Goal: Task Accomplishment & Management: Manage account settings

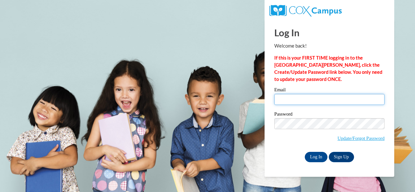
click at [324, 97] on input "Email" at bounding box center [329, 99] width 110 height 11
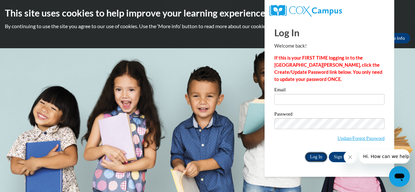
click at [315, 159] on input "Log In" at bounding box center [315, 157] width 23 height 10
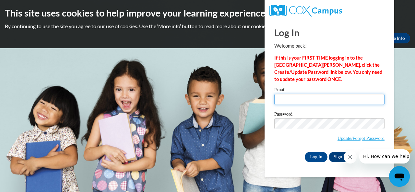
click at [301, 100] on input "Email" at bounding box center [329, 99] width 110 height 11
type input "Willis.Nancy.M@muscogee.k12.ga.us"
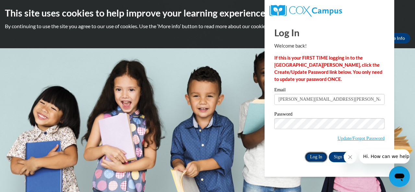
click at [314, 157] on input "Log In" at bounding box center [315, 157] width 23 height 10
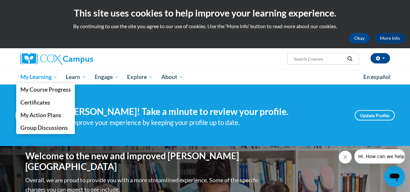
click at [35, 78] on span "My Learning" at bounding box center [38, 77] width 37 height 8
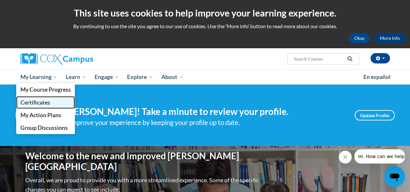
click at [48, 101] on span "Certificates" at bounding box center [35, 102] width 30 height 7
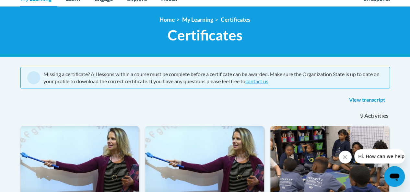
scroll to position [80, 0]
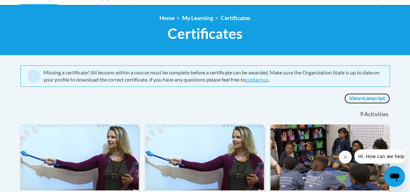
click at [376, 100] on link "View transcript" at bounding box center [367, 98] width 46 height 10
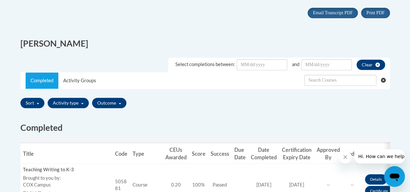
scroll to position [143, 0]
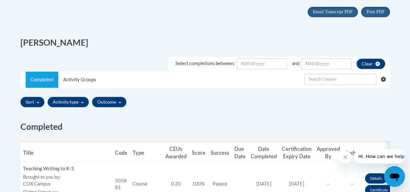
click at [368, 142] on th "Actions" at bounding box center [379, 152] width 35 height 20
click at [373, 127] on h2 "Completed" at bounding box center [204, 127] width 369 height 12
click at [345, 157] on icon "Close message from company" at bounding box center [344, 156] width 3 height 3
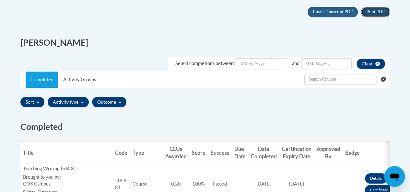
click at [377, 12] on span "Print PDF" at bounding box center [375, 11] width 18 height 5
